Goal: Book appointment/travel/reservation

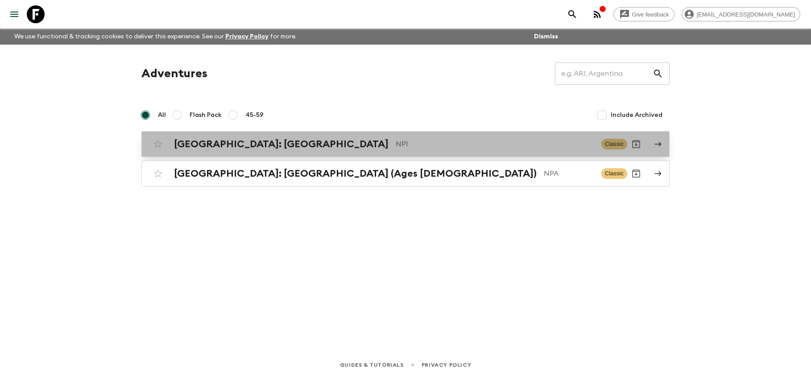
click at [249, 142] on h2 "[GEOGRAPHIC_DATA]: [GEOGRAPHIC_DATA]" at bounding box center [281, 144] width 215 height 12
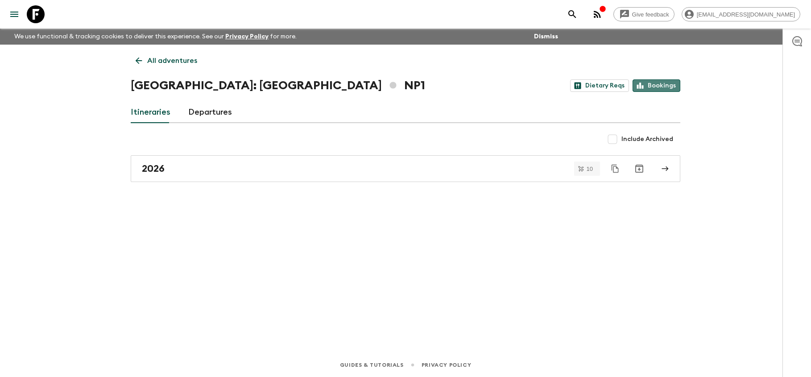
click at [659, 84] on link "Bookings" at bounding box center [657, 85] width 48 height 12
click at [218, 113] on link "Departures" at bounding box center [210, 112] width 44 height 21
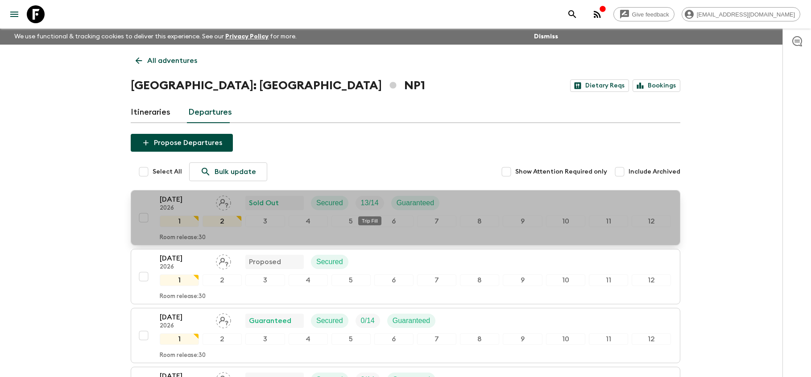
click at [379, 200] on span "13 / 14" at bounding box center [370, 203] width 29 height 11
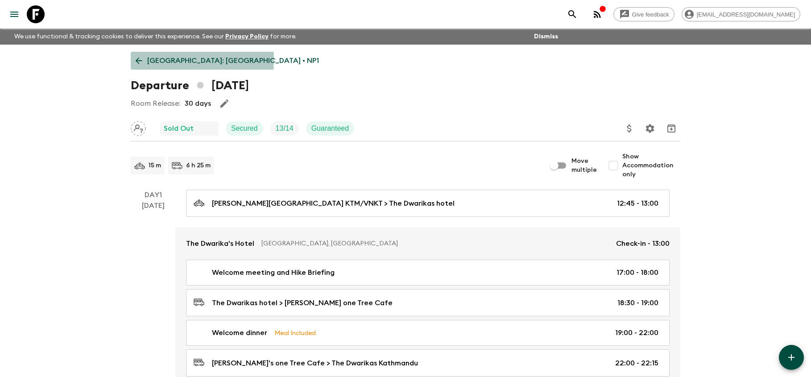
click at [135, 59] on icon at bounding box center [139, 61] width 10 height 10
